Goal: Navigation & Orientation: Find specific page/section

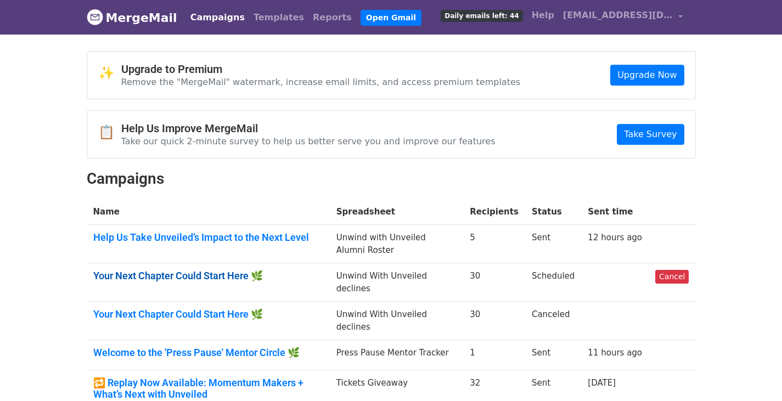
click at [221, 275] on link "Your Next Chapter Could Start Here 🌿" at bounding box center [208, 276] width 230 height 12
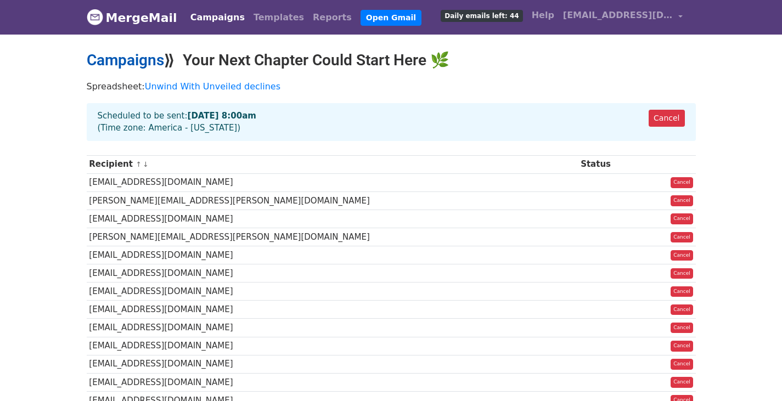
click at [123, 60] on link "Campaigns" at bounding box center [125, 60] width 77 height 18
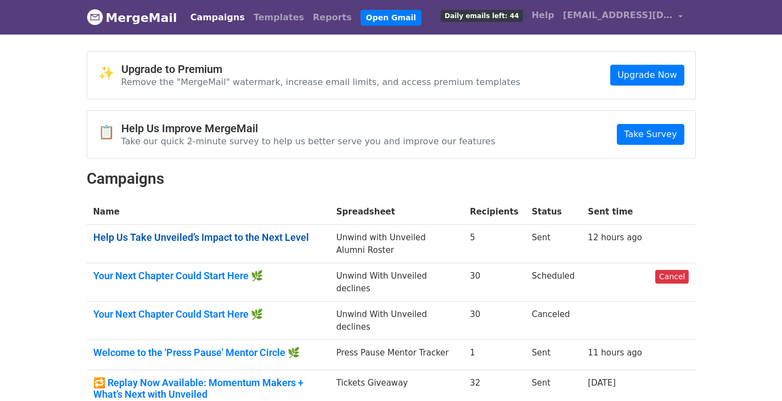
click at [188, 238] on link "Help Us Take Unveiled’s Impact to the Next Level" at bounding box center [208, 238] width 230 height 12
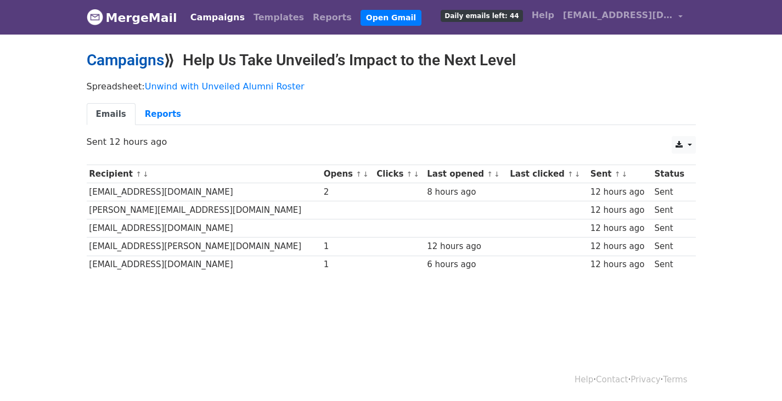
click at [131, 65] on link "Campaigns" at bounding box center [125, 60] width 77 height 18
